Goal: Information Seeking & Learning: Check status

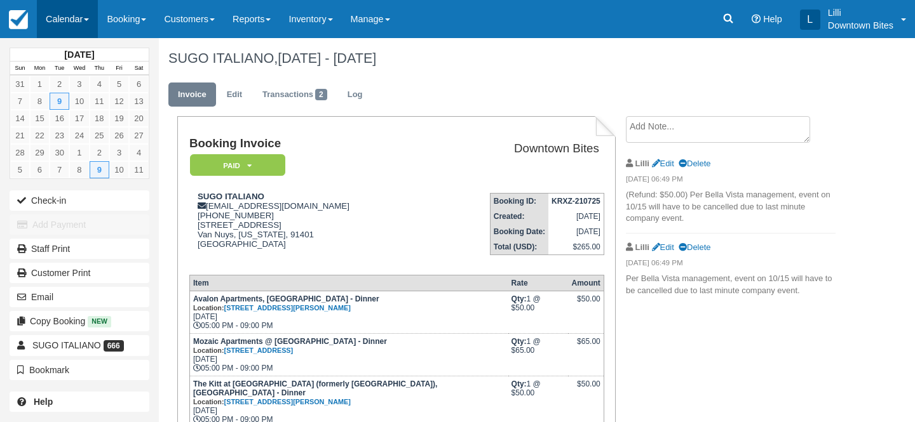
click at [61, 23] on link "Calendar" at bounding box center [67, 19] width 61 height 38
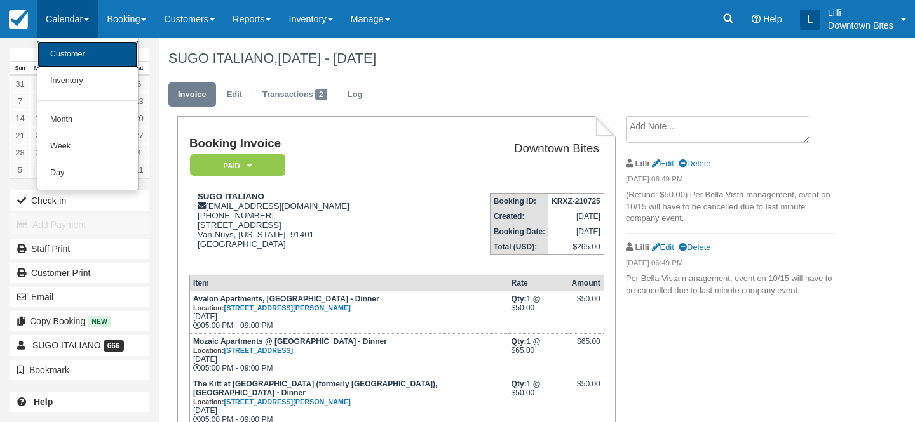
click at [70, 53] on link "Customer" at bounding box center [87, 54] width 100 height 27
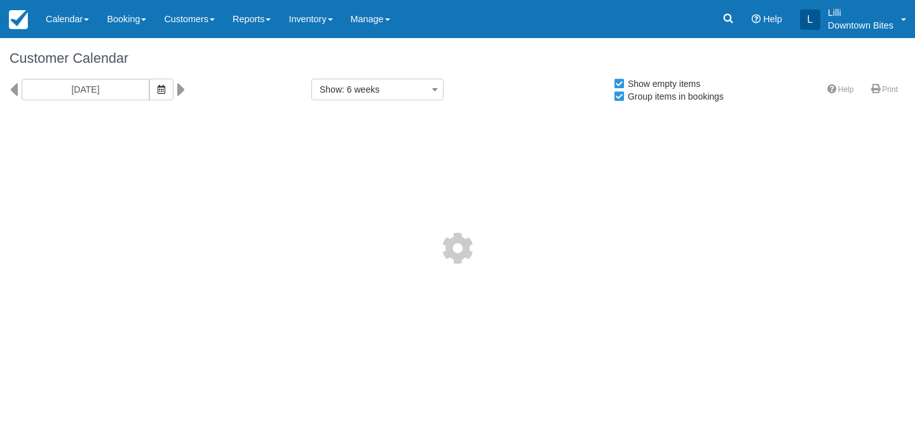
select select
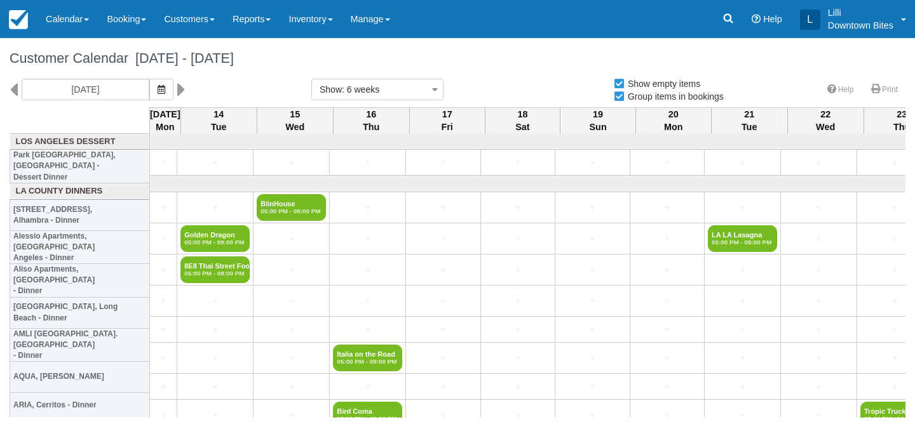
select select
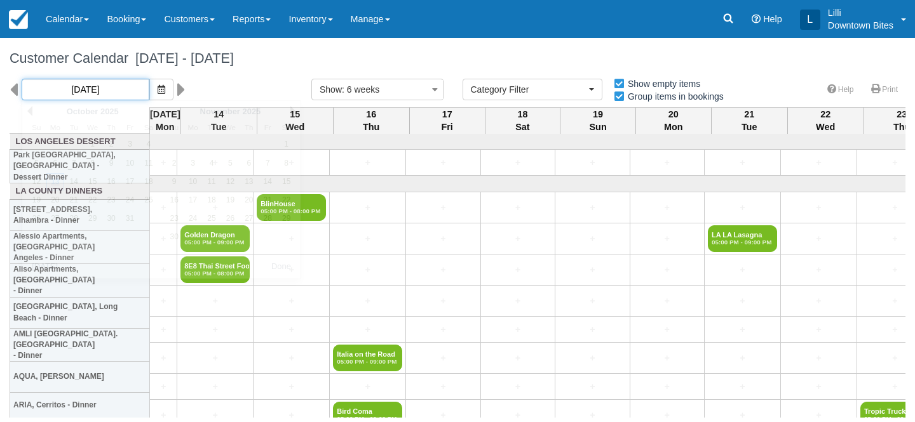
click at [95, 88] on input "10/13/25" at bounding box center [86, 90] width 128 height 22
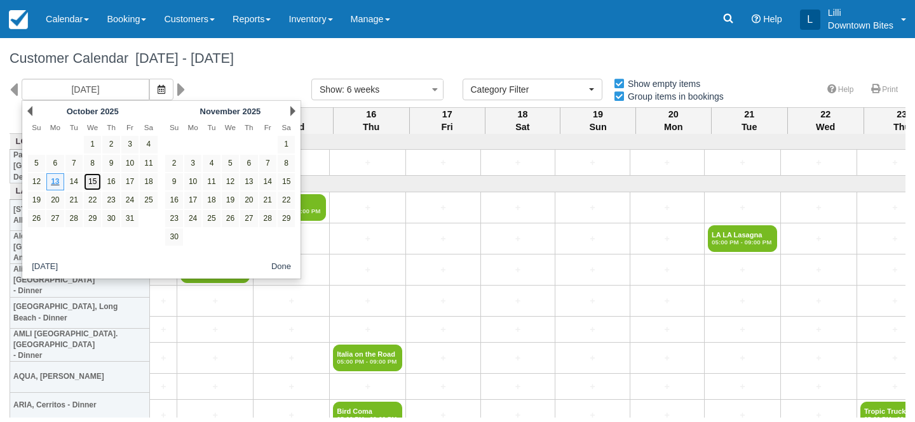
click at [92, 180] on link "15" at bounding box center [92, 181] width 17 height 17
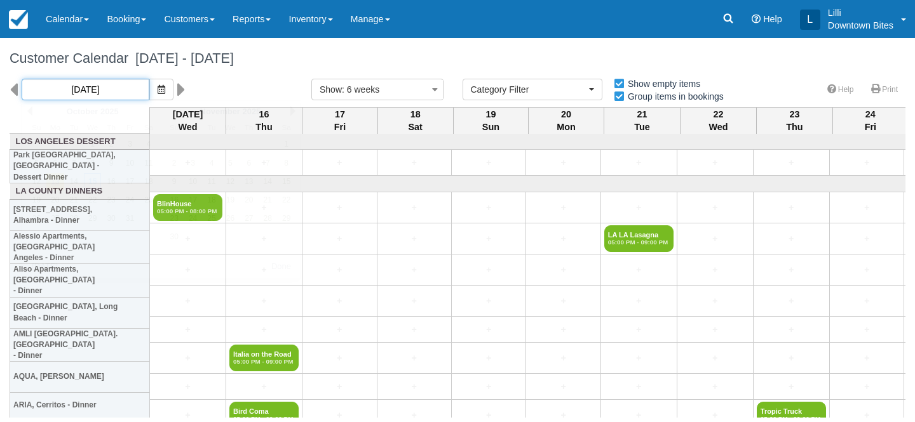
click at [97, 86] on input "10/15/25" at bounding box center [86, 90] width 128 height 22
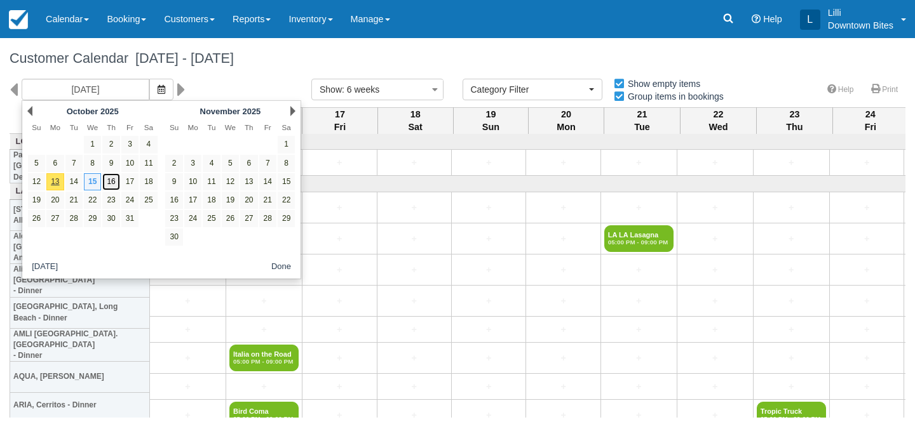
click at [112, 184] on link "16" at bounding box center [110, 181] width 17 height 17
type input "10/16/25"
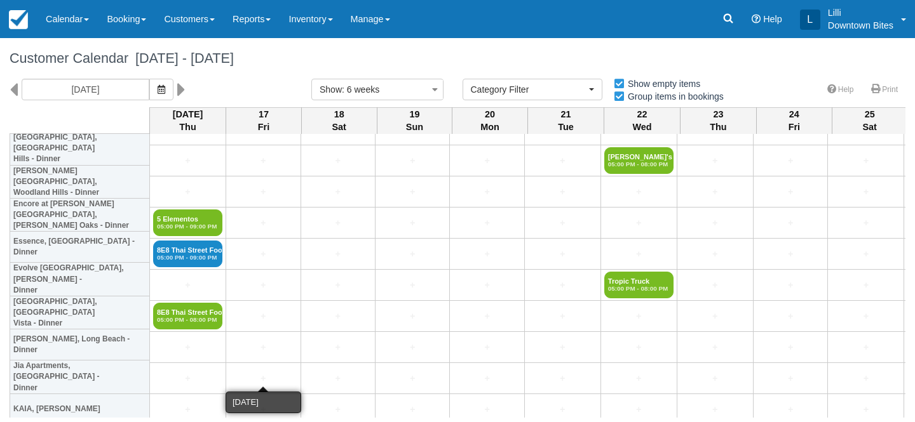
scroll to position [925, 0]
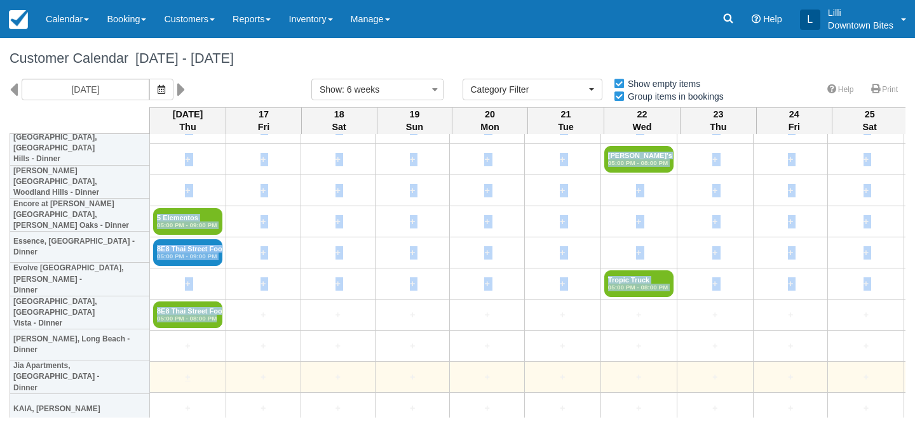
drag, startPoint x: 223, startPoint y: 330, endPoint x: 158, endPoint y: 377, distance: 79.7
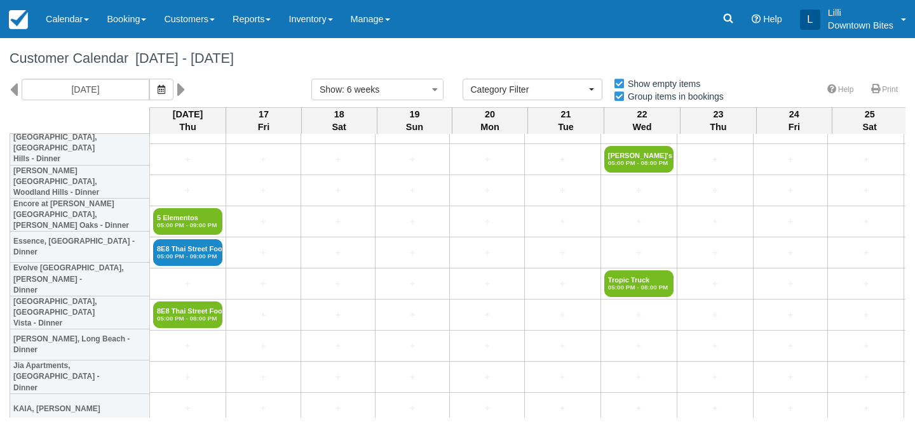
click at [145, 394] on th "KAIA, [PERSON_NAME]" at bounding box center [80, 409] width 140 height 31
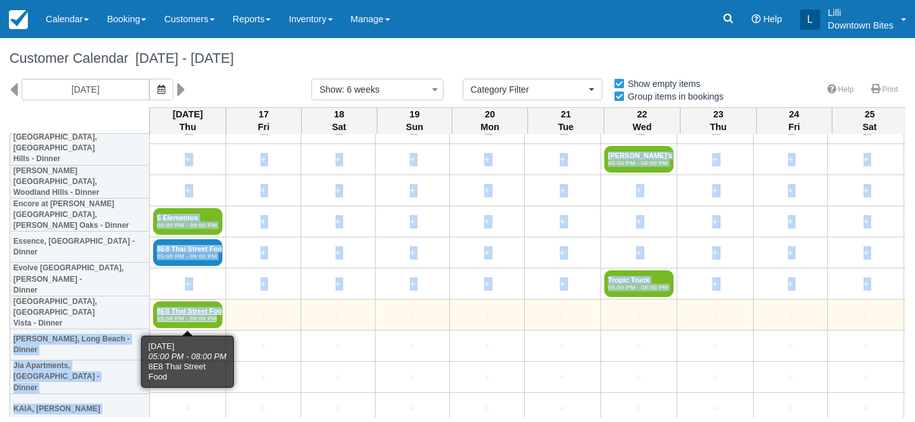
drag, startPoint x: 13, startPoint y: 248, endPoint x: 220, endPoint y: 316, distance: 218.7
click at [221, 317] on div "Oct 16 Thu 17 Fri 18 Sat 19 Sun 20 Mon 21 Tue 22 Wed 23 Thu 24 Fri 25 Sat 26 Su…" at bounding box center [458, 262] width 896 height 311
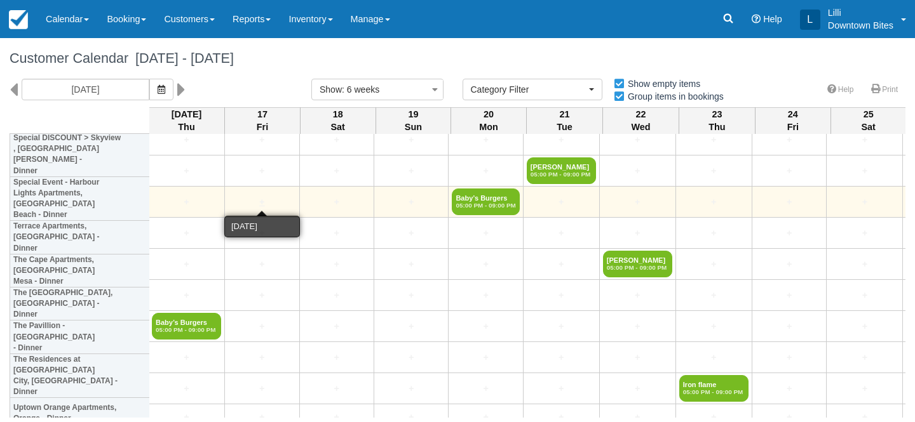
scroll to position [3778, 1]
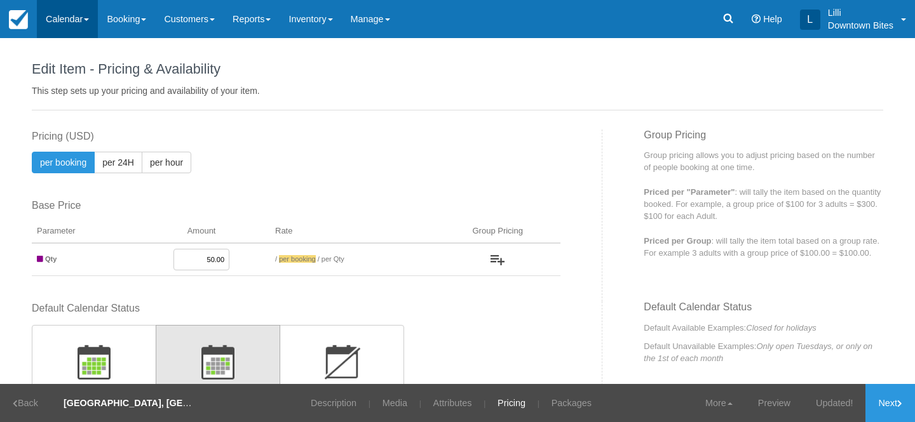
scroll to position [354, 0]
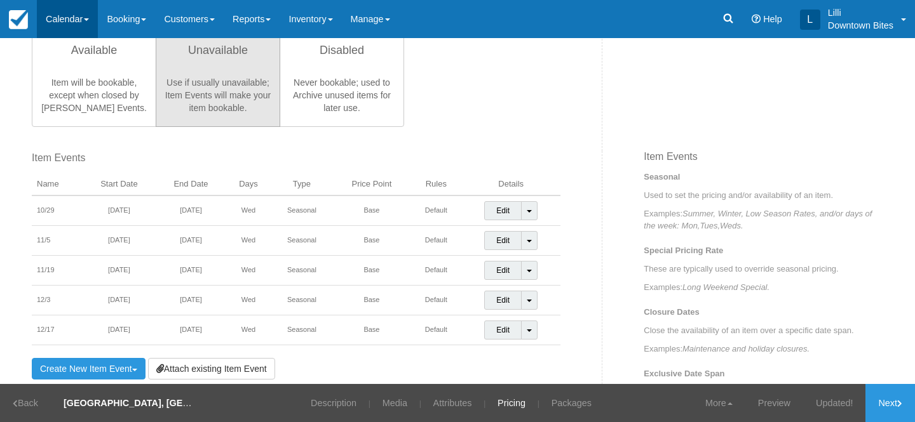
click at [49, 23] on link "Calendar" at bounding box center [67, 19] width 61 height 38
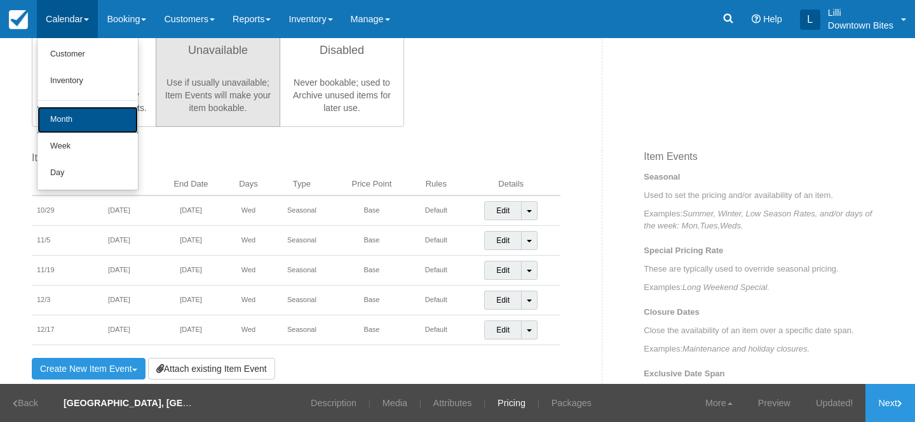
click at [75, 111] on link "Month" at bounding box center [87, 120] width 100 height 27
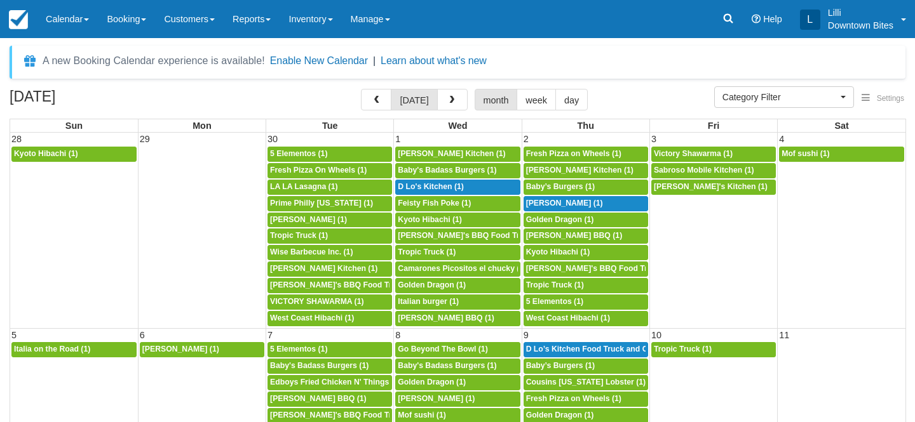
select select
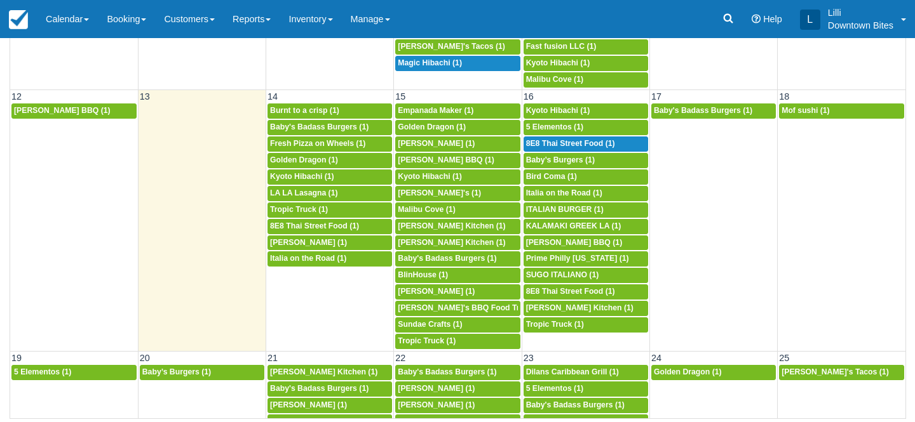
scroll to position [337, 0]
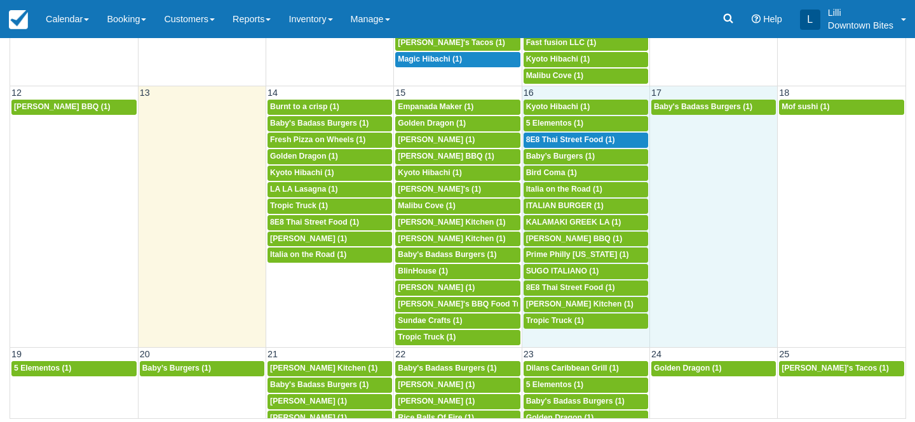
drag, startPoint x: 660, startPoint y: 292, endPoint x: 548, endPoint y: 183, distance: 155.9
click at [548, 187] on tbody "4p Kammy's BBQ (1) 4p Burnt to a crisp (1) 5p Empanada Maker (1) 4p Kyoto Hibac…" at bounding box center [457, 222] width 895 height 246
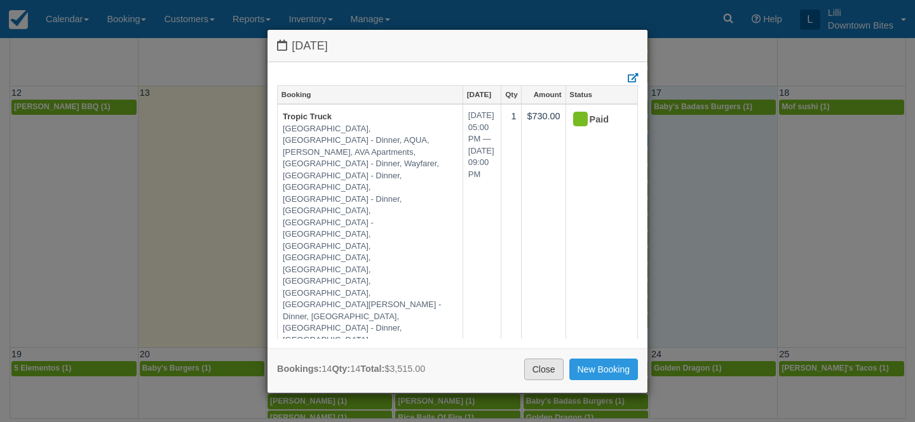
click at [549, 368] on link "Close" at bounding box center [543, 370] width 39 height 22
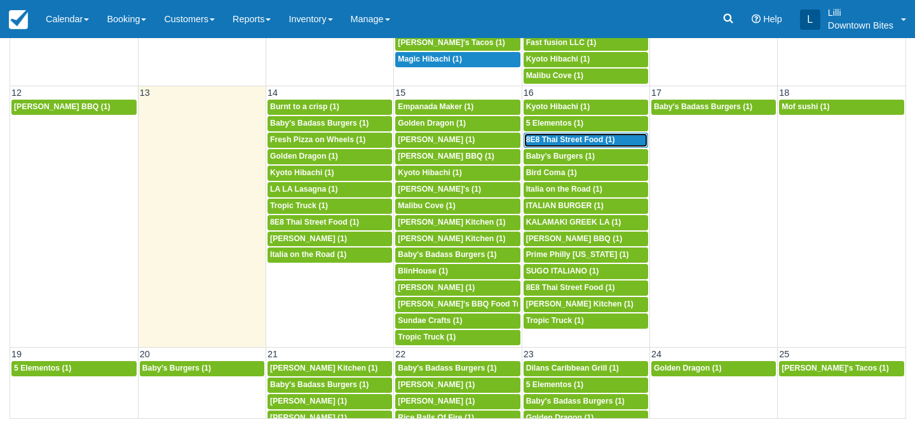
click at [604, 140] on span "8E8 Thai Street Food (1)" at bounding box center [570, 139] width 89 height 9
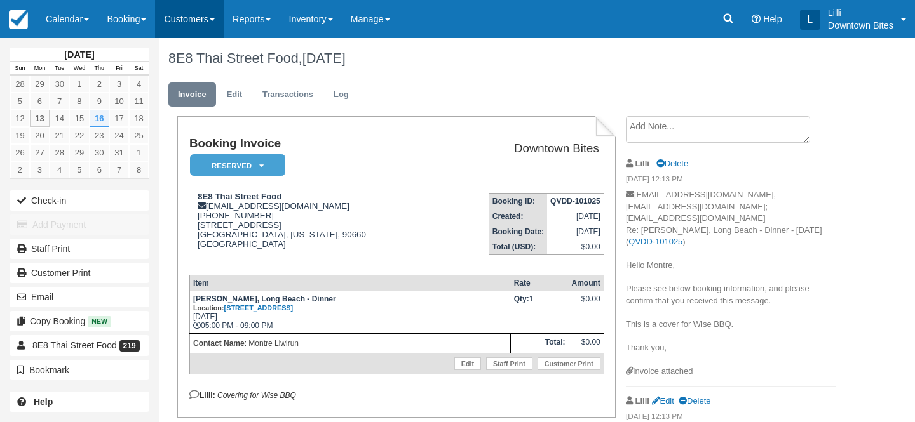
click at [198, 23] on link "Customers" at bounding box center [189, 19] width 69 height 38
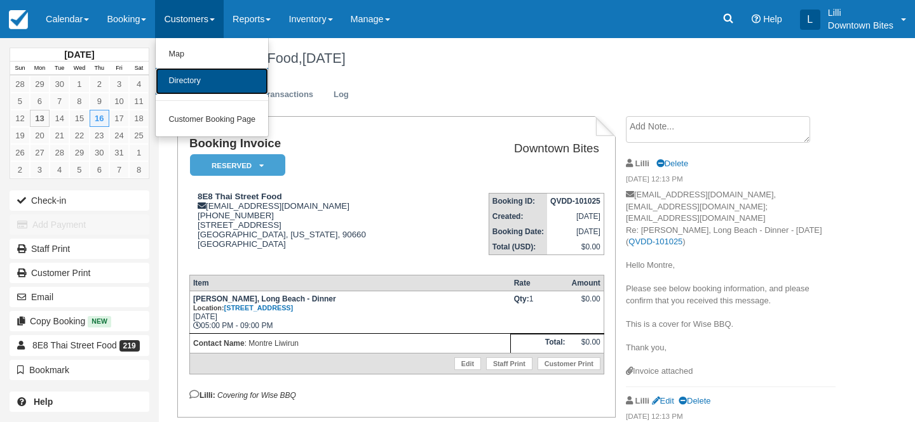
click at [201, 79] on link "Directory" at bounding box center [212, 81] width 112 height 27
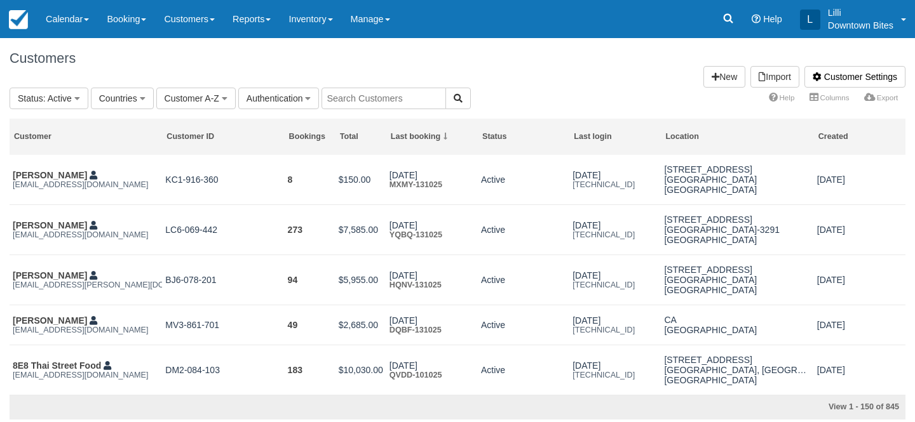
click at [339, 102] on input "text" at bounding box center [383, 99] width 124 height 22
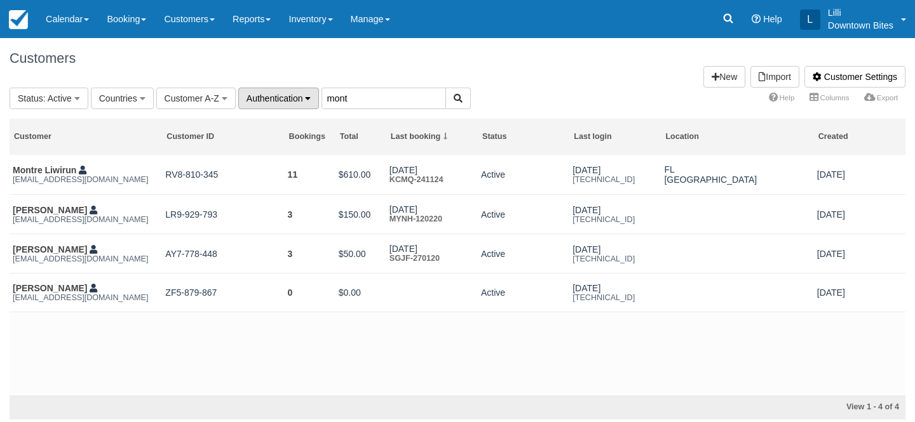
drag, startPoint x: 364, startPoint y: 101, endPoint x: 256, endPoint y: 100, distance: 108.0
click at [256, 100] on fieldset "Status : Active All Active Archived Blocked Countries All United States (546) G…" at bounding box center [240, 99] width 461 height 22
type input "8e8"
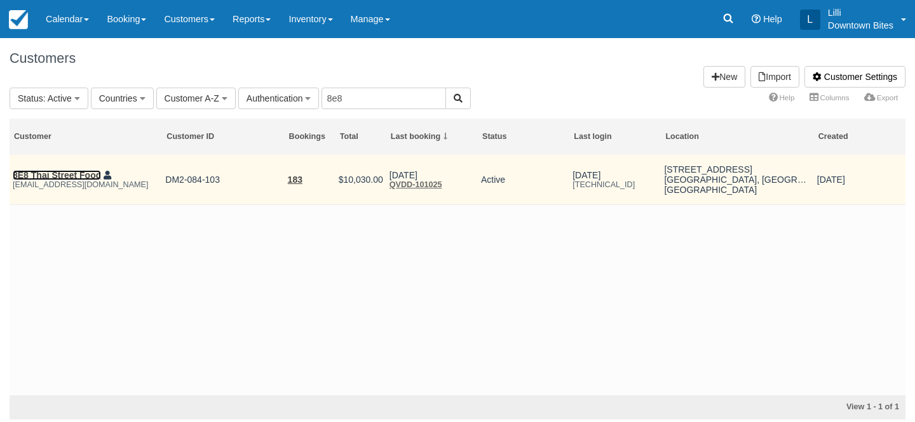
click at [87, 175] on link "8E8 Thai Street Food" at bounding box center [57, 175] width 88 height 10
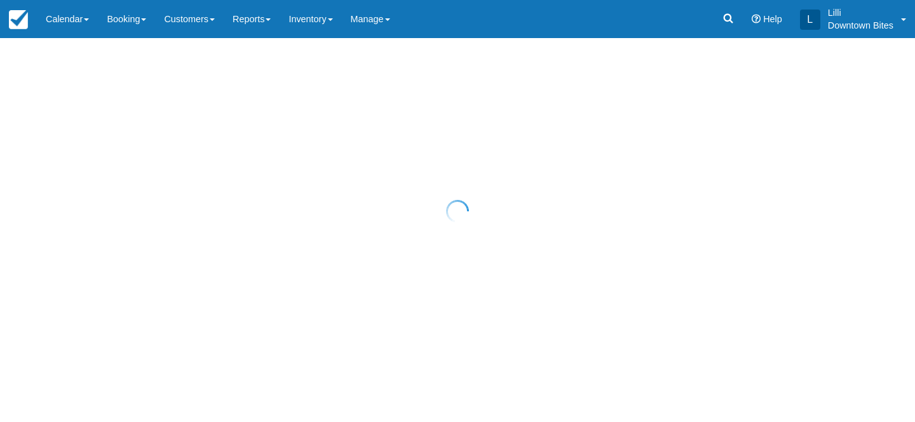
select select "50"
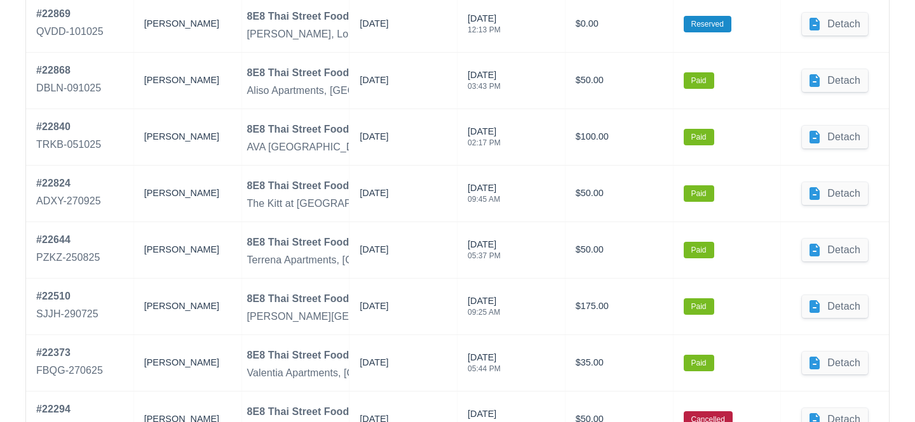
scroll to position [688, 0]
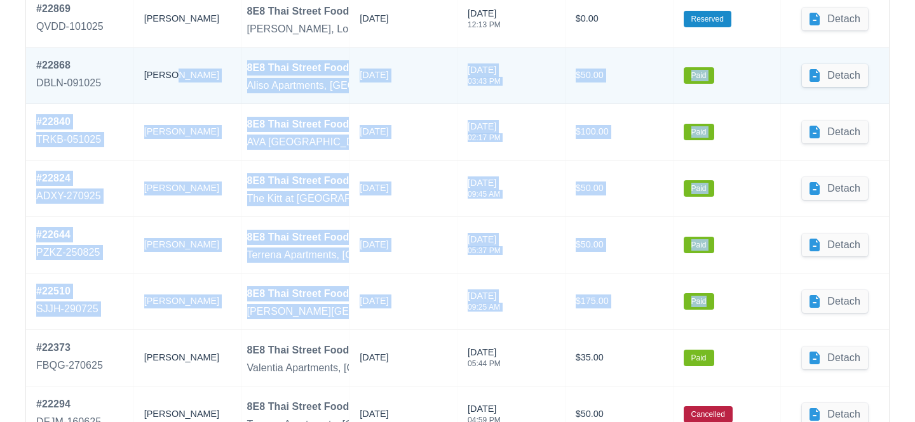
drag, startPoint x: 740, startPoint y: 317, endPoint x: 192, endPoint y: 78, distance: 597.9
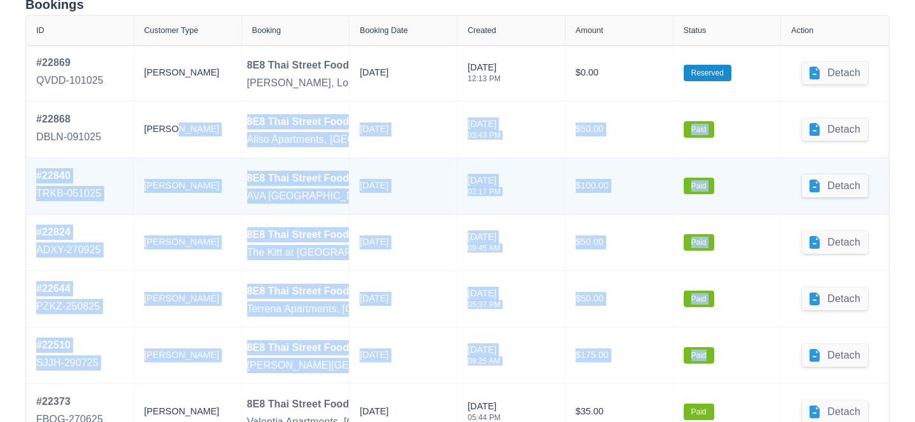
scroll to position [636, 0]
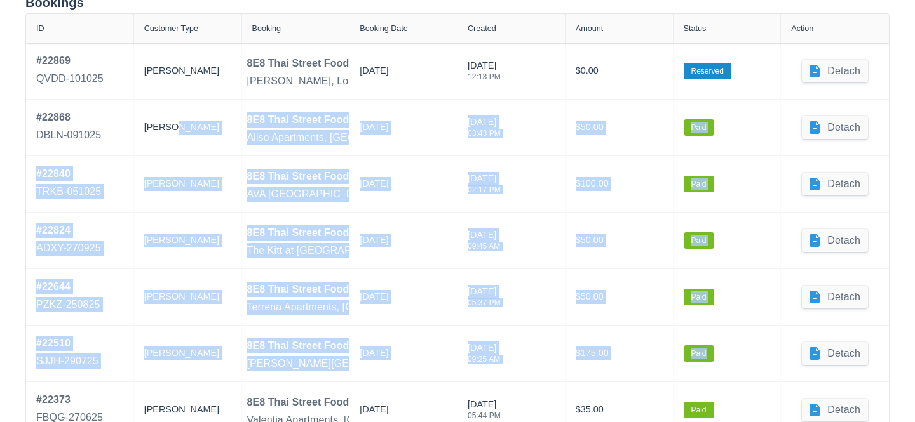
click at [386, 27] on div "Booking Date" at bounding box center [383, 28] width 48 height 9
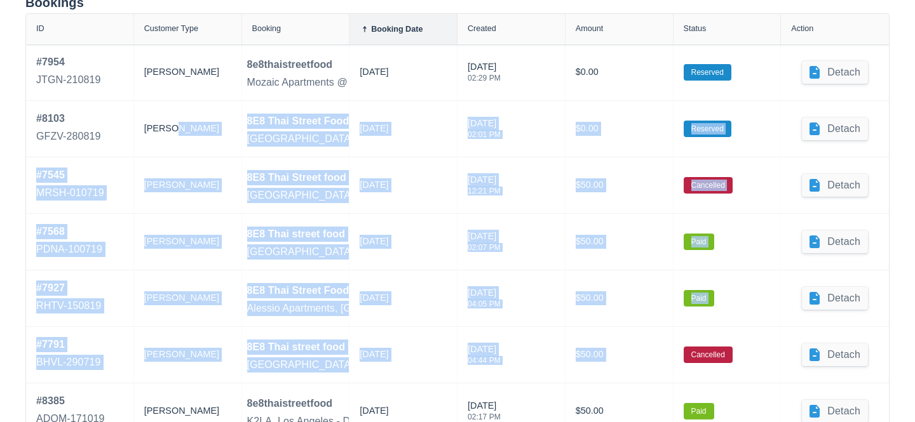
click at [270, 27] on div "Booking" at bounding box center [266, 28] width 29 height 9
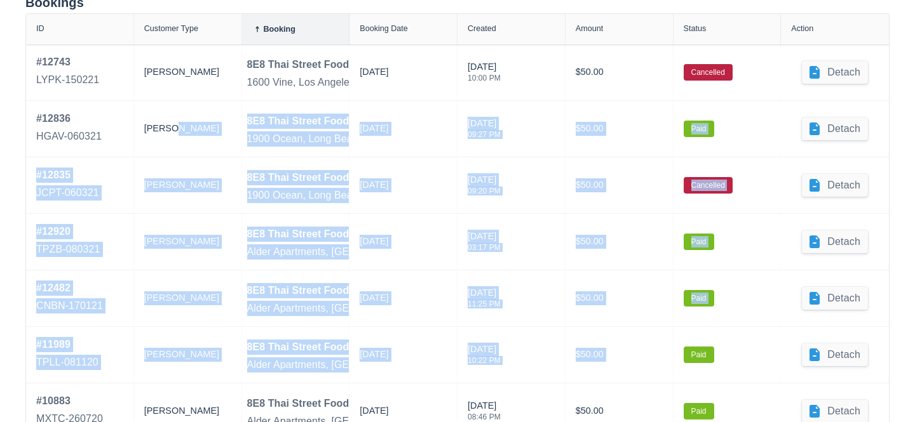
click at [380, 22] on div "Booking Date" at bounding box center [403, 29] width 108 height 30
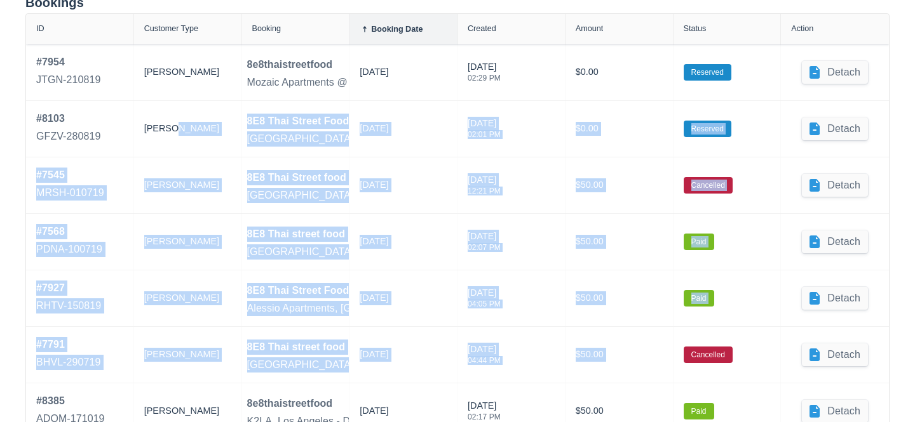
click at [382, 28] on div "Booking Date" at bounding box center [396, 29] width 51 height 9
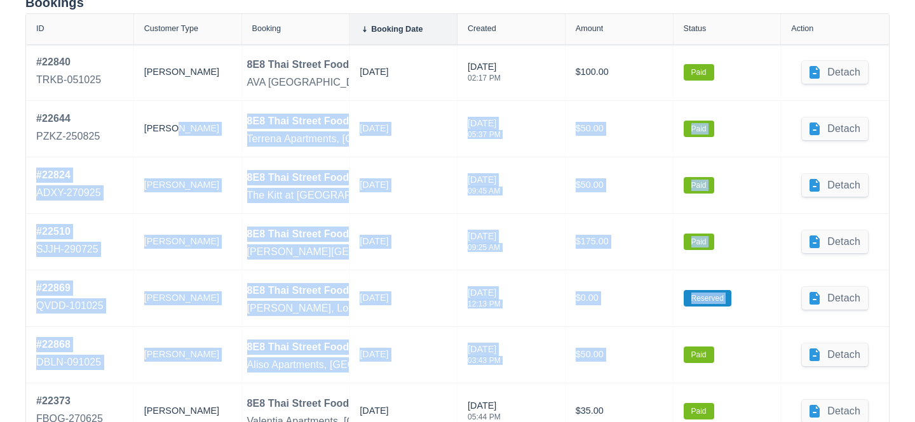
click at [382, 28] on div "Booking Date" at bounding box center [396, 29] width 51 height 9
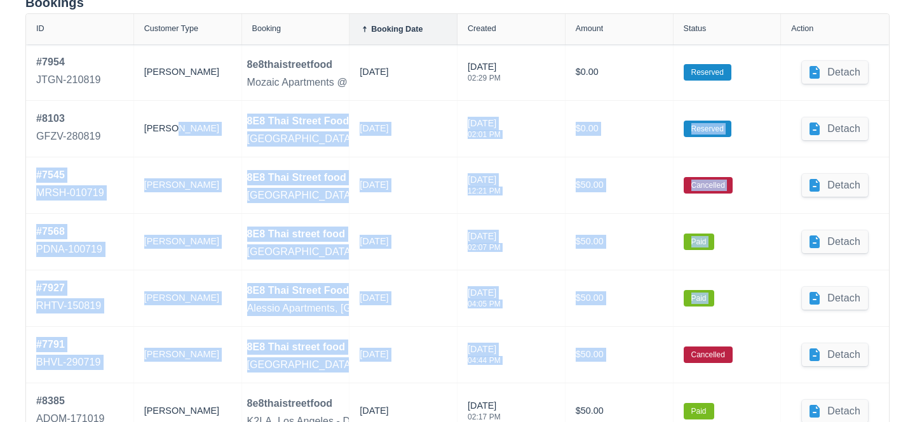
click at [382, 29] on div "Booking Date" at bounding box center [396, 29] width 51 height 9
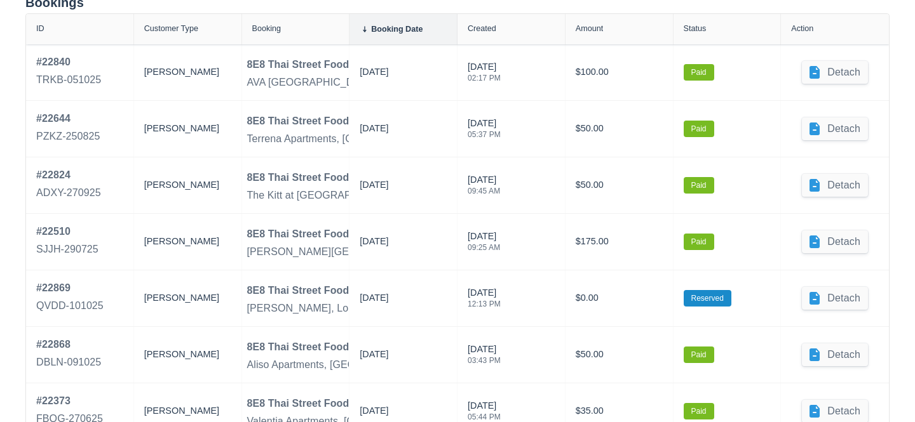
click at [321, 2] on div "Bookings" at bounding box center [457, 3] width 864 height 16
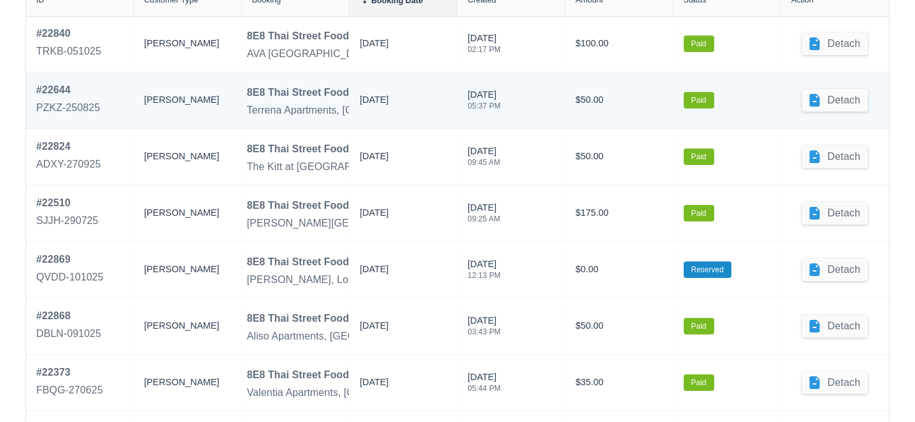
scroll to position [678, 0]
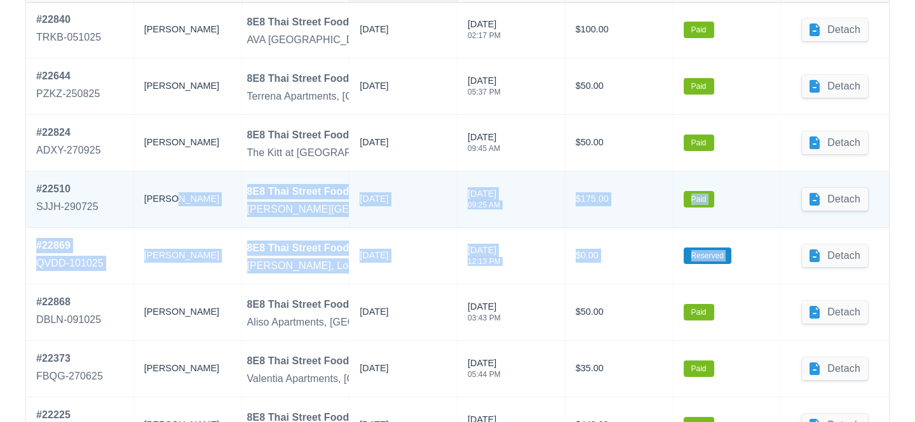
drag, startPoint x: 798, startPoint y: 269, endPoint x: 164, endPoint y: 208, distance: 637.5
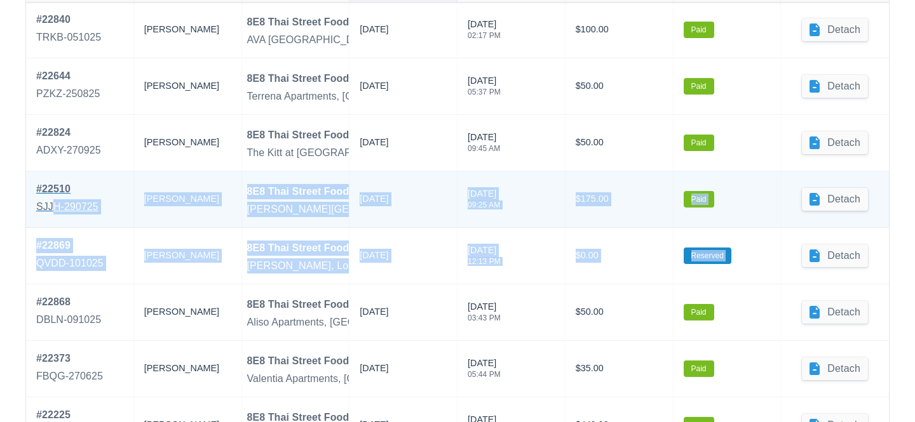
drag, startPoint x: 835, startPoint y: 272, endPoint x: 56, endPoint y: 198, distance: 782.8
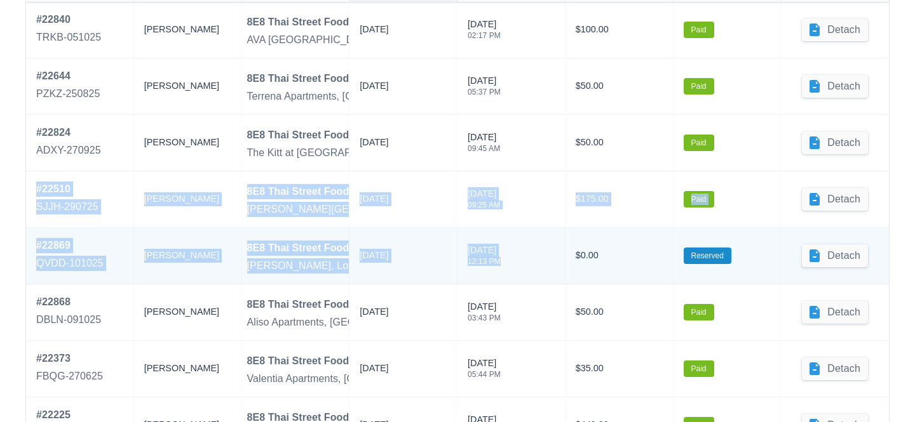
drag, startPoint x: 30, startPoint y: 184, endPoint x: 471, endPoint y: 278, distance: 450.7
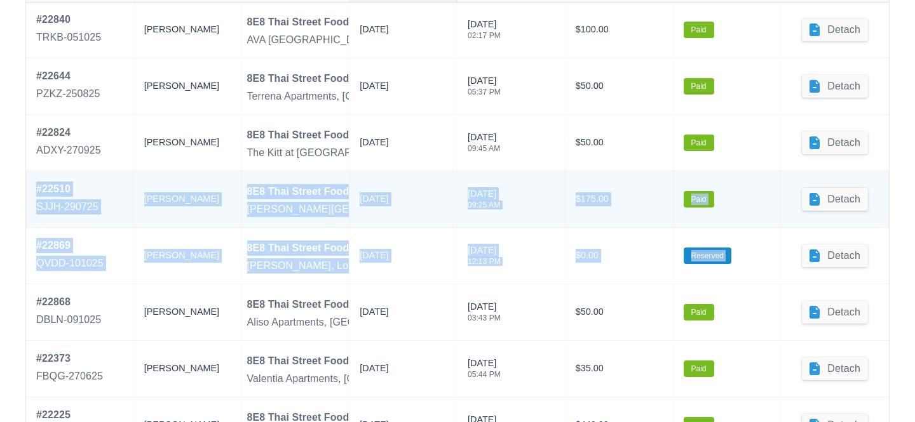
drag, startPoint x: 868, startPoint y: 270, endPoint x: 29, endPoint y: 190, distance: 843.4
copy div "# 22510 SJJH-290725 Booker 8E8 Thai Street Food Kingsley Plaza, Los Angeles - D…"
click at [76, 201] on div "SJJH-290725" at bounding box center [67, 206] width 62 height 15
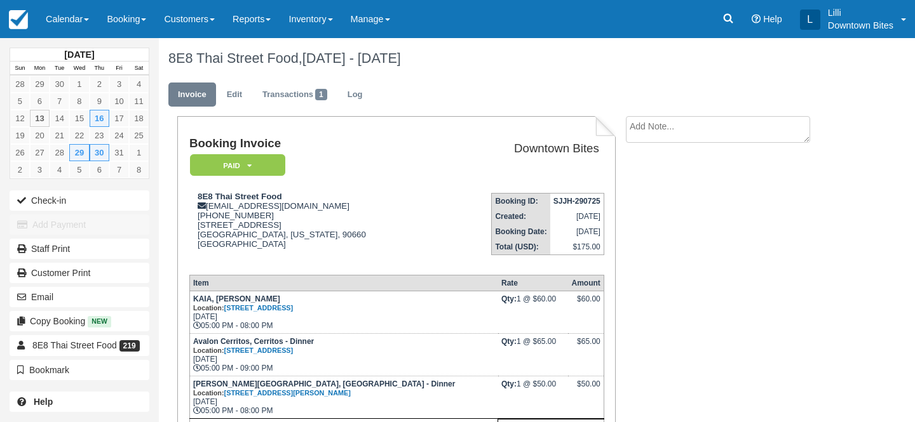
drag, startPoint x: 372, startPoint y: 335, endPoint x: 192, endPoint y: 308, distance: 181.7
click at [192, 307] on td "KAIA, [PERSON_NAME] Location: [STREET_ADDRESS] [DATE] 05:00 PM - 08:00 PM" at bounding box center [343, 312] width 309 height 43
copy td "KAIA, [PERSON_NAME] Location: [STREET_ADDRESS] [DATE] 05:00 PM - 08:00 PM"
